Goal: Find specific page/section: Find specific page/section

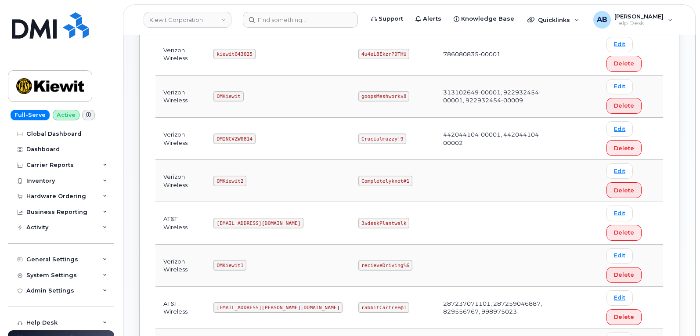
scroll to position [44, 0]
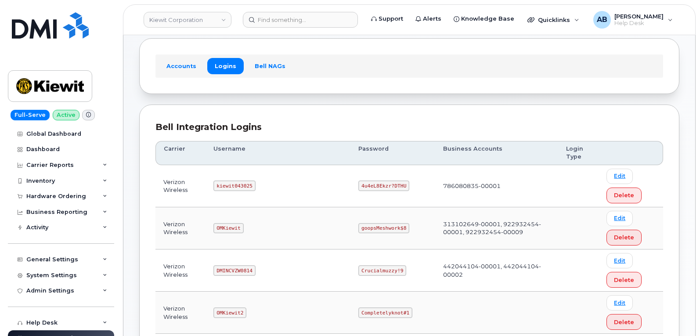
click at [232, 186] on code "kiewit043025" at bounding box center [234, 185] width 42 height 11
copy code "kiewit043025"
click at [358, 187] on code "4u4eL8Ekzr?DTHU" at bounding box center [383, 185] width 51 height 11
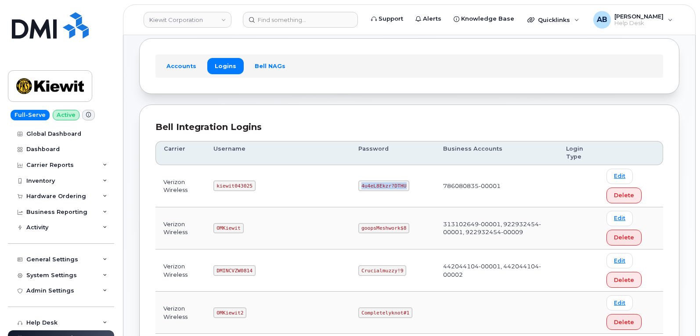
click at [358, 187] on code "4u4eL8Ekzr?DTHU" at bounding box center [383, 185] width 51 height 11
copy code "4u4eL8Ekzr?DTHU"
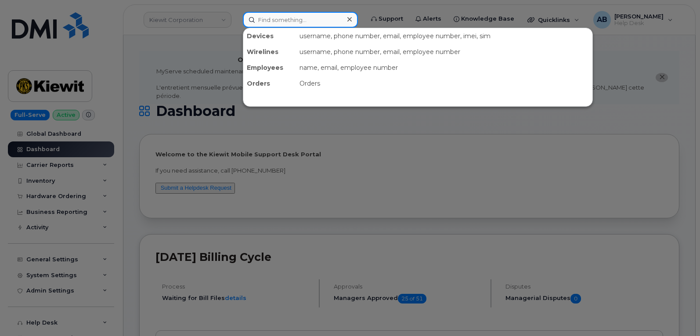
click at [287, 18] on input at bounding box center [300, 20] width 115 height 16
paste input "306661414"
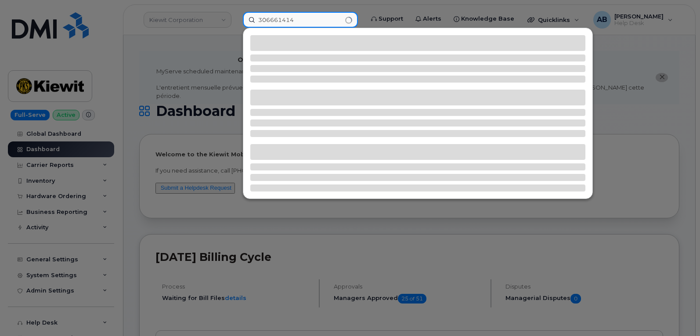
click at [258, 21] on input "306661414" at bounding box center [300, 20] width 115 height 16
type input "4306661414"
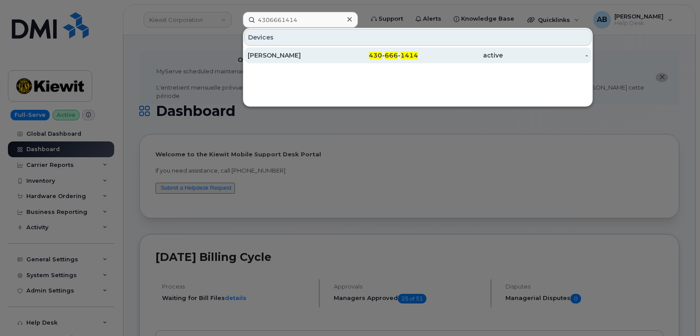
click at [348, 52] on div "430 - 666 - 1414" at bounding box center [375, 55] width 85 height 9
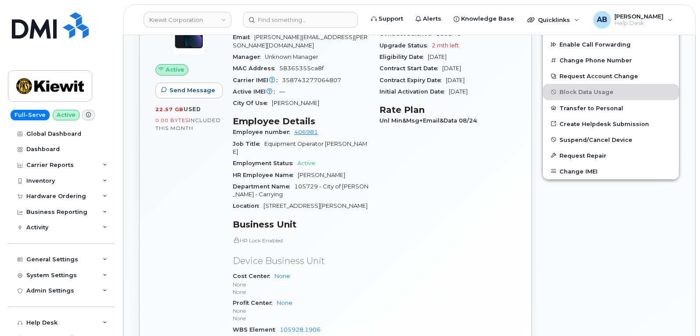
scroll to position [395, 0]
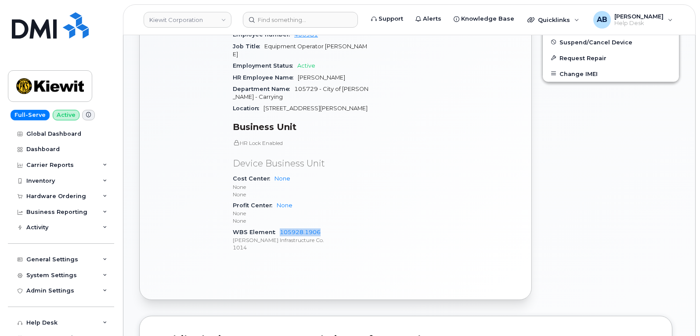
drag, startPoint x: 324, startPoint y: 216, endPoint x: 278, endPoint y: 214, distance: 45.7
click at [278, 227] on div "WBS Element 105928.1906 Kiewit Infrastructure Co. 1014" at bounding box center [301, 240] width 136 height 27
copy link "105928.1906"
click at [469, 139] on div "Carrier Details Account 786080835-00001 - Verizon Wireless - Kiewit Phase 2 Con…" at bounding box center [447, 81] width 147 height 370
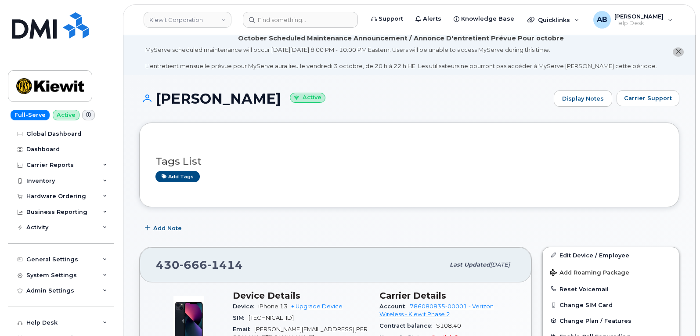
scroll to position [88, 0]
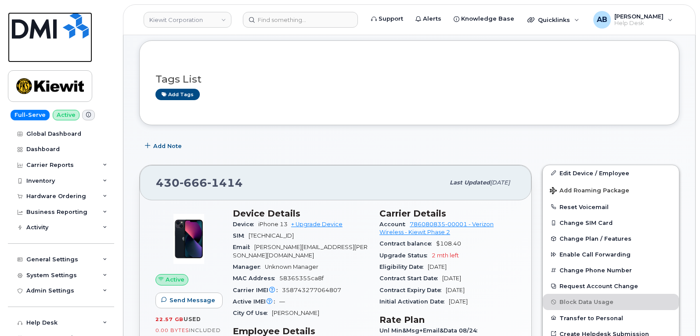
drag, startPoint x: 45, startPoint y: 22, endPoint x: 53, endPoint y: 11, distance: 13.1
click at [45, 22] on img at bounding box center [50, 25] width 77 height 26
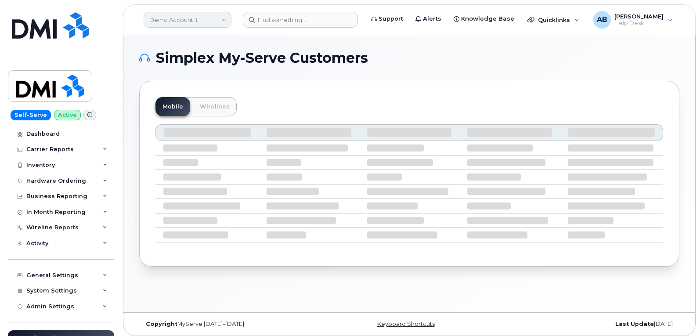
click at [209, 14] on link "Demo Account 1" at bounding box center [188, 20] width 88 height 16
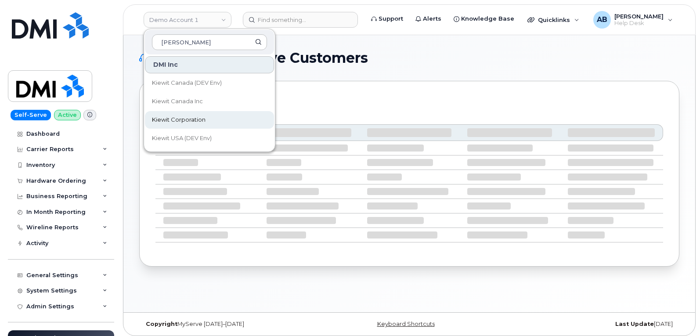
type input "kiewit"
click at [198, 118] on span "Kiewit Corporation" at bounding box center [179, 119] width 54 height 9
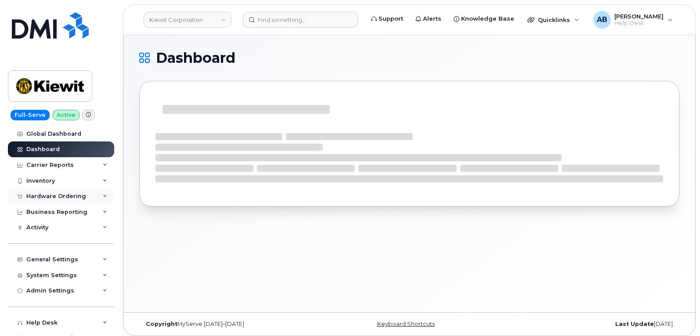
click at [68, 199] on div "Hardware Ordering" at bounding box center [56, 196] width 60 height 7
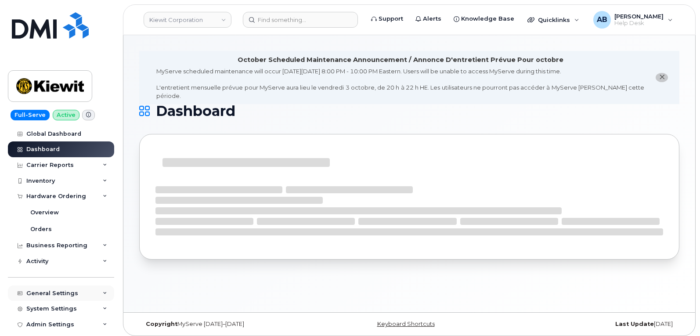
click at [47, 292] on div "General Settings" at bounding box center [52, 293] width 52 height 7
click at [60, 327] on div "Approval Mapping" at bounding box center [58, 326] width 56 height 8
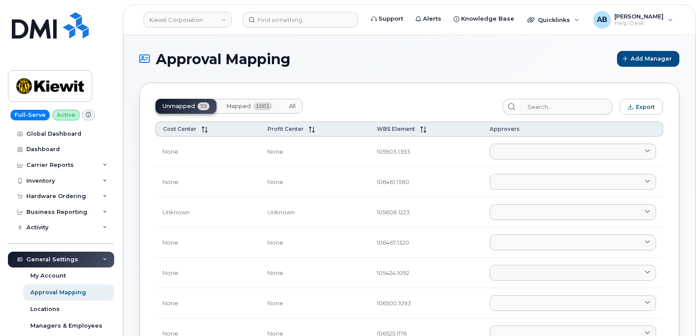
click at [286, 107] on button "All" at bounding box center [292, 106] width 21 height 15
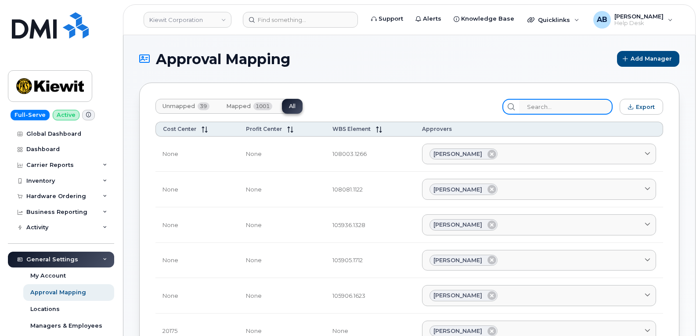
click at [551, 106] on input "search" at bounding box center [566, 107] width 94 height 16
paste input "105928.1906"
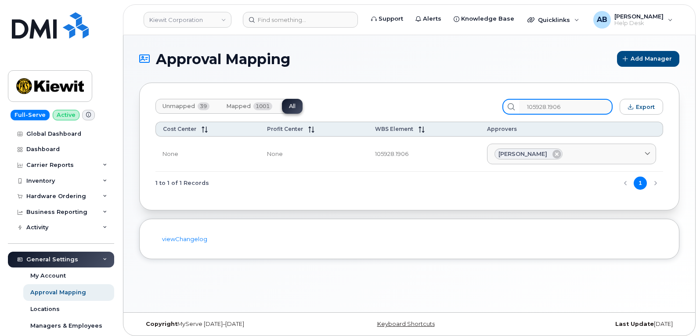
type input "105928.1906"
